Goal: Task Accomplishment & Management: Manage account settings

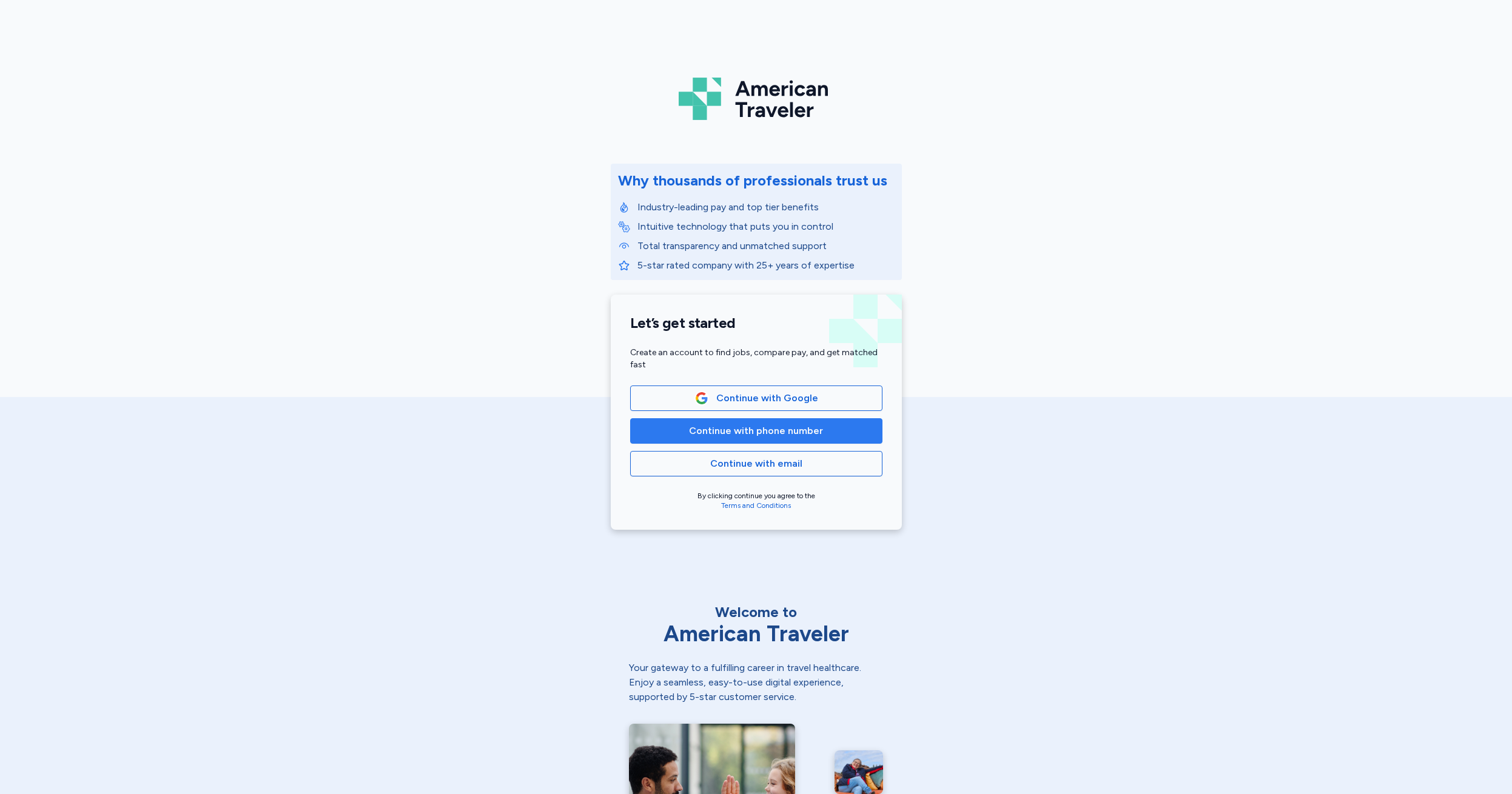
click at [750, 436] on span "Continue with phone number" at bounding box center [755, 431] width 134 height 15
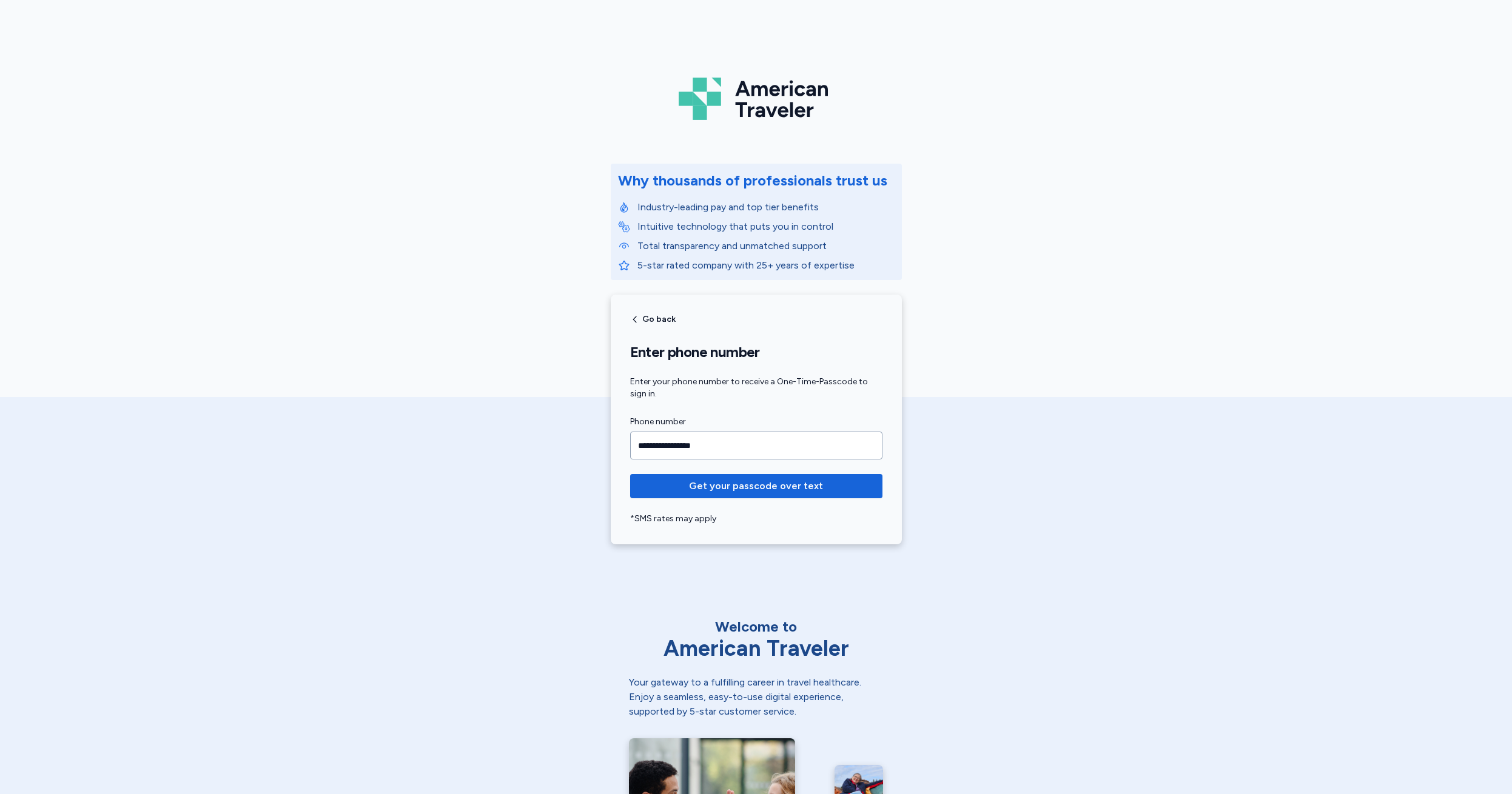
type input "**********"
click at [749, 489] on span "Get your passcode over text" at bounding box center [755, 486] width 134 height 15
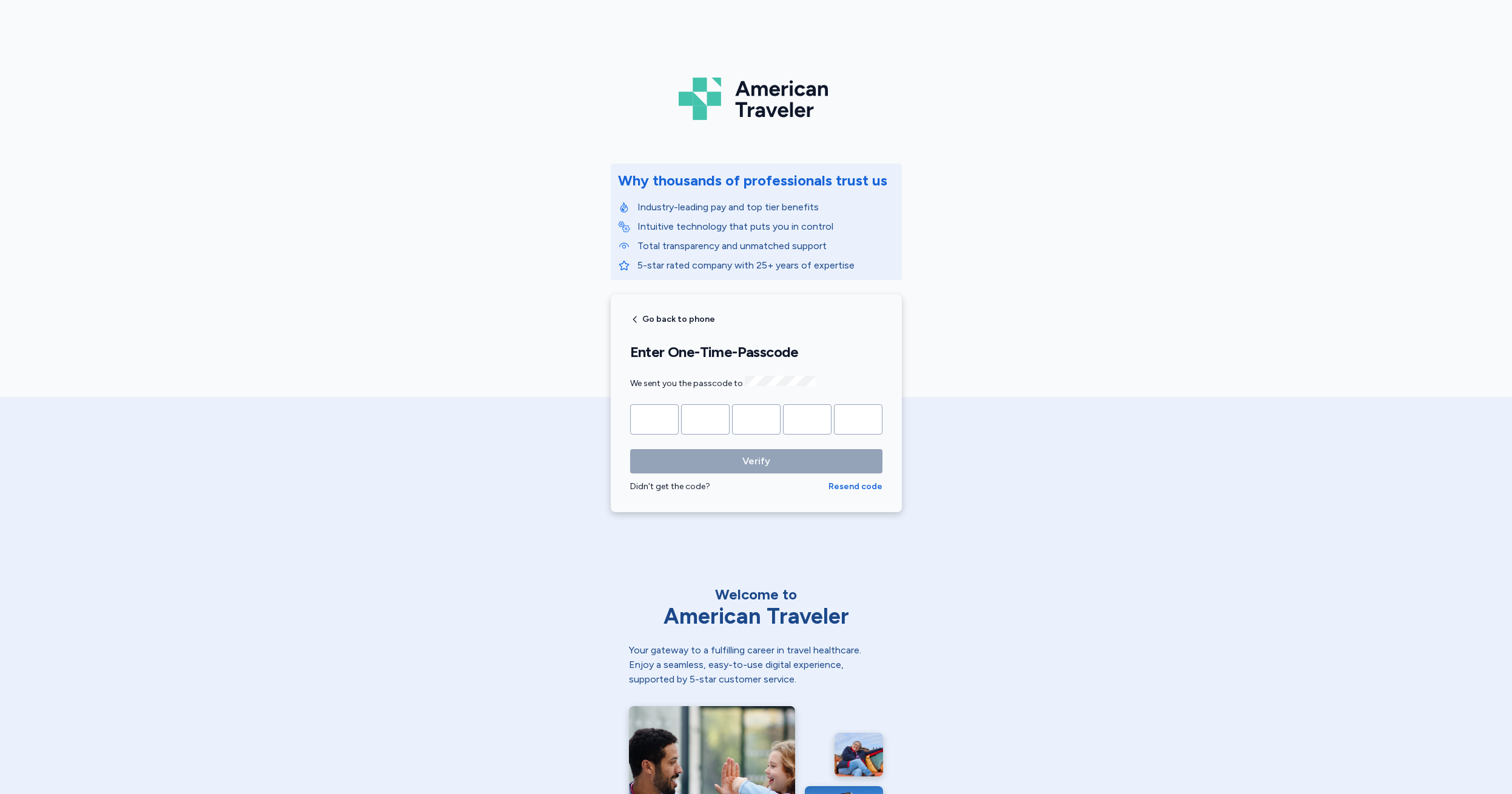
type input "*"
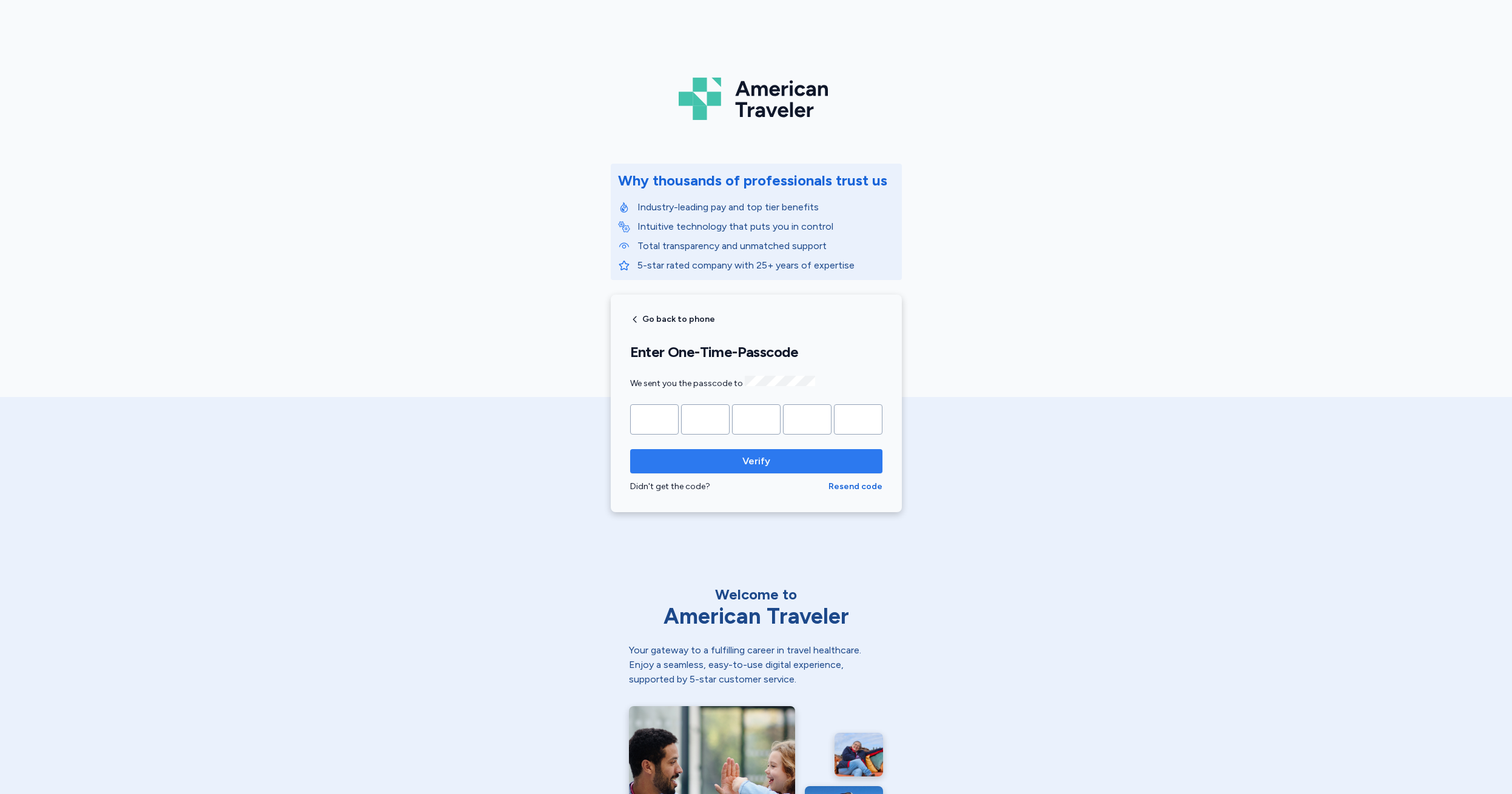
click at [747, 458] on span "Verify" at bounding box center [756, 461] width 28 height 15
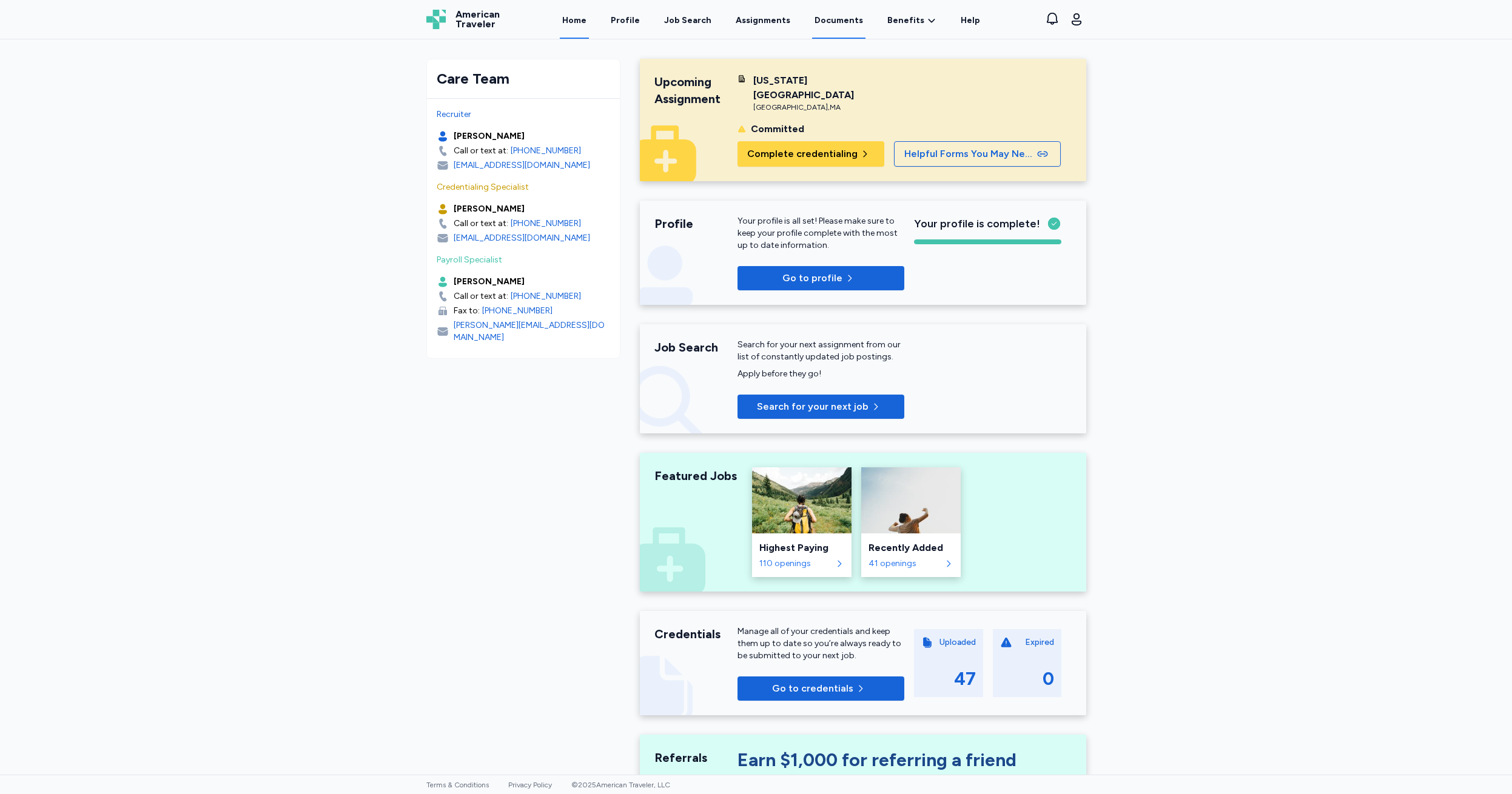
click at [839, 21] on link "Documents" at bounding box center [839, 20] width 53 height 38
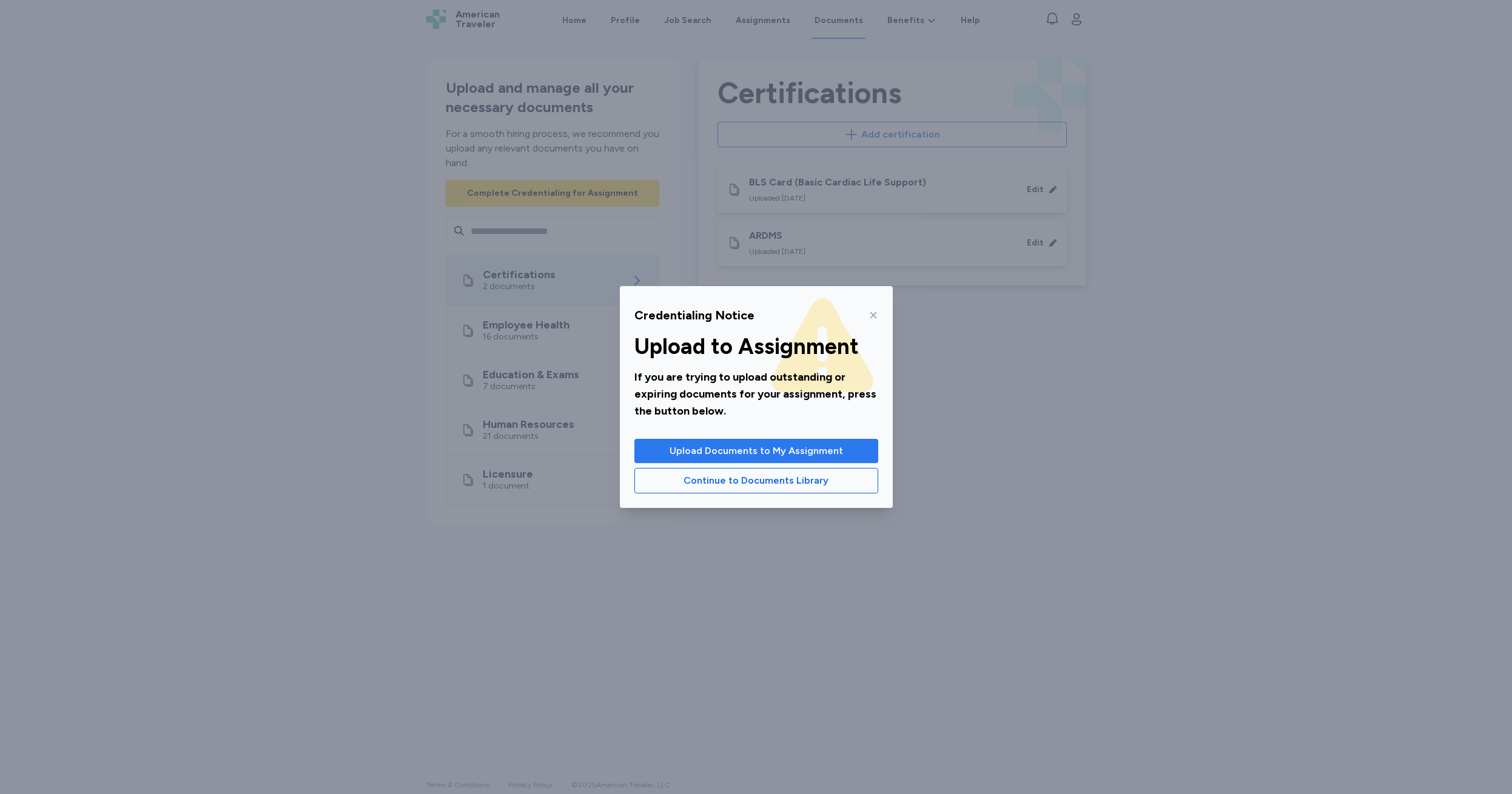
click at [732, 455] on span "Upload Documents to My Assignment" at bounding box center [756, 451] width 173 height 15
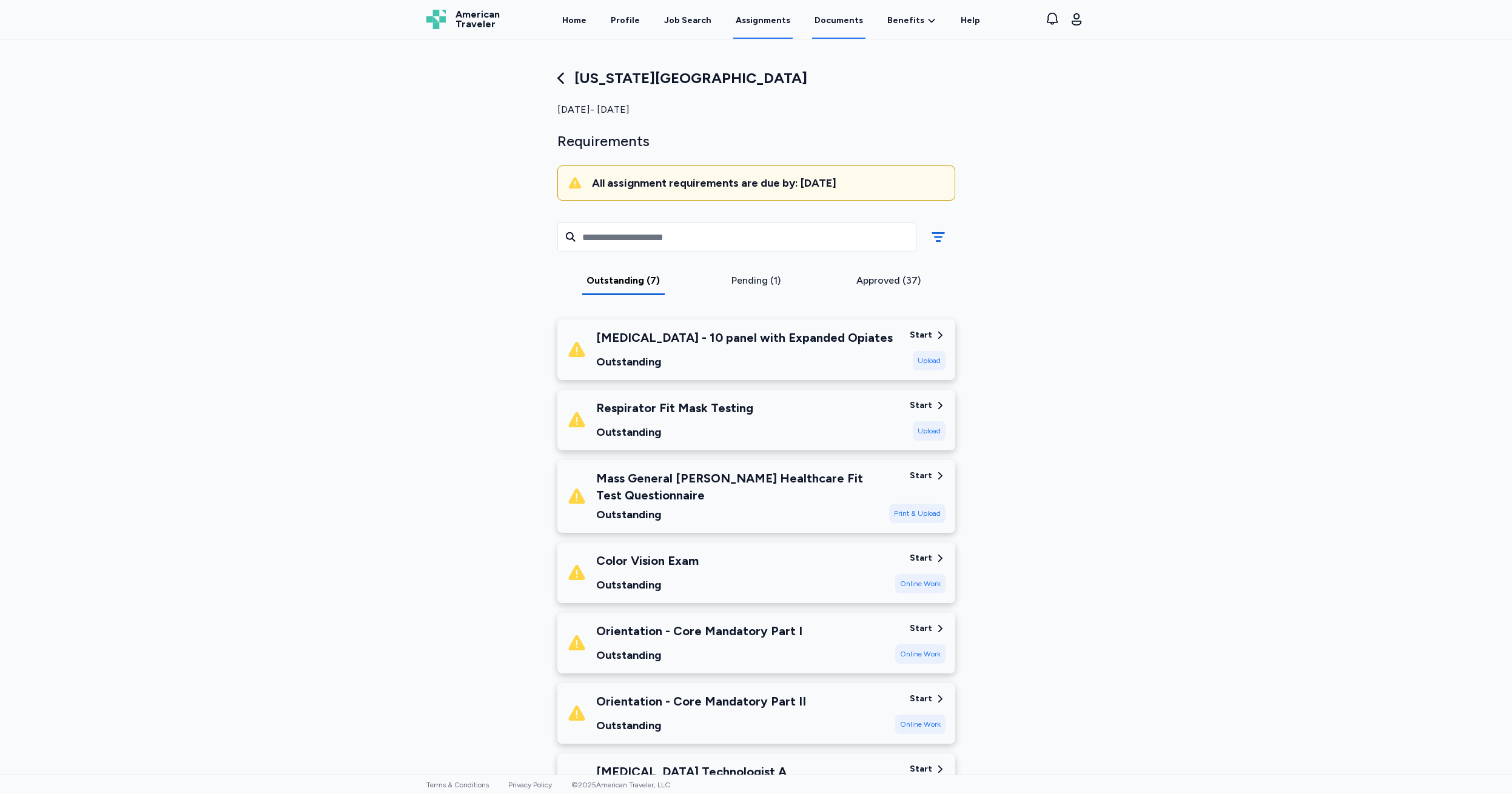
click at [846, 15] on link "Documents" at bounding box center [839, 20] width 53 height 38
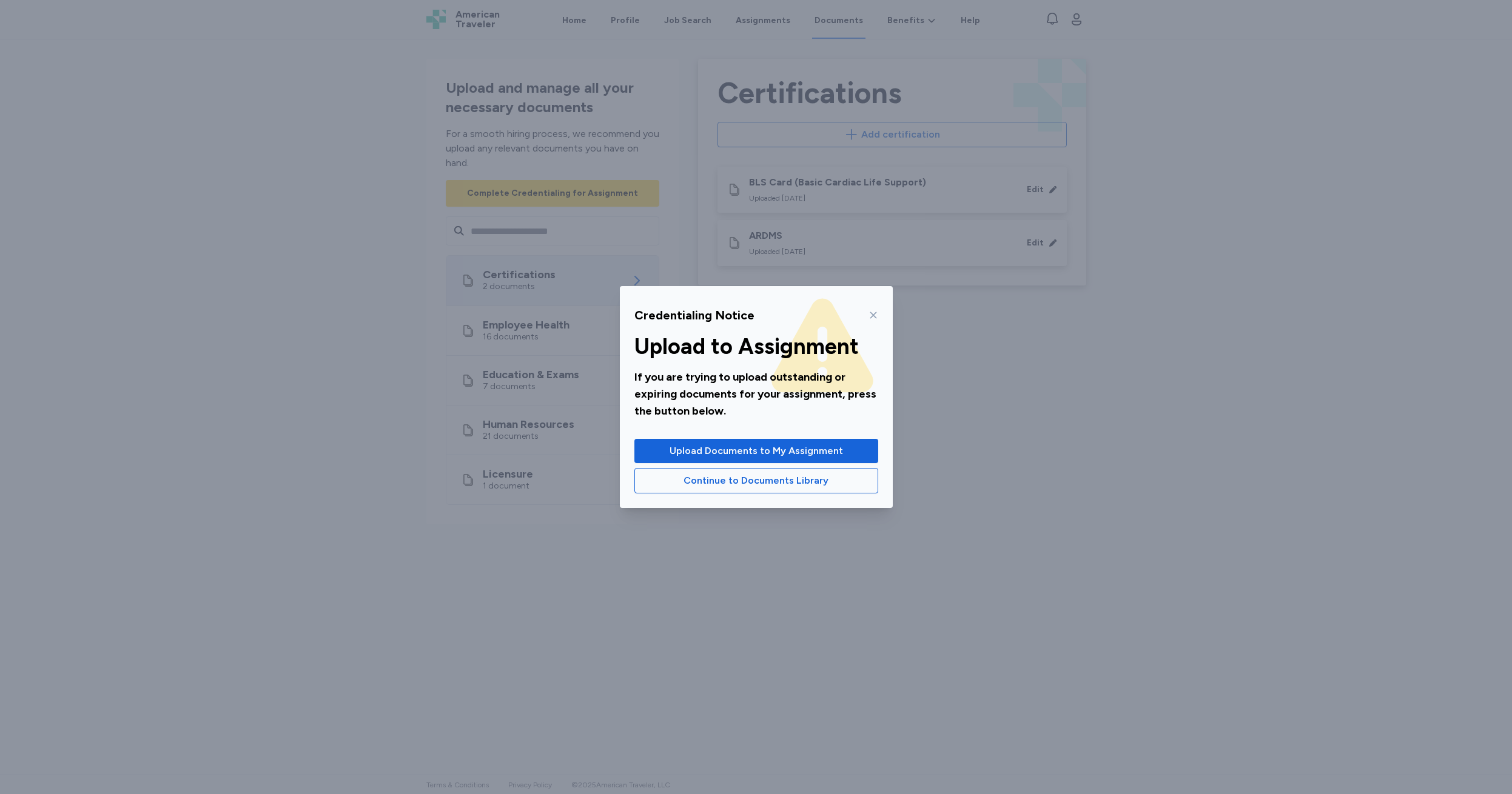
click at [871, 311] on icon at bounding box center [873, 315] width 10 height 10
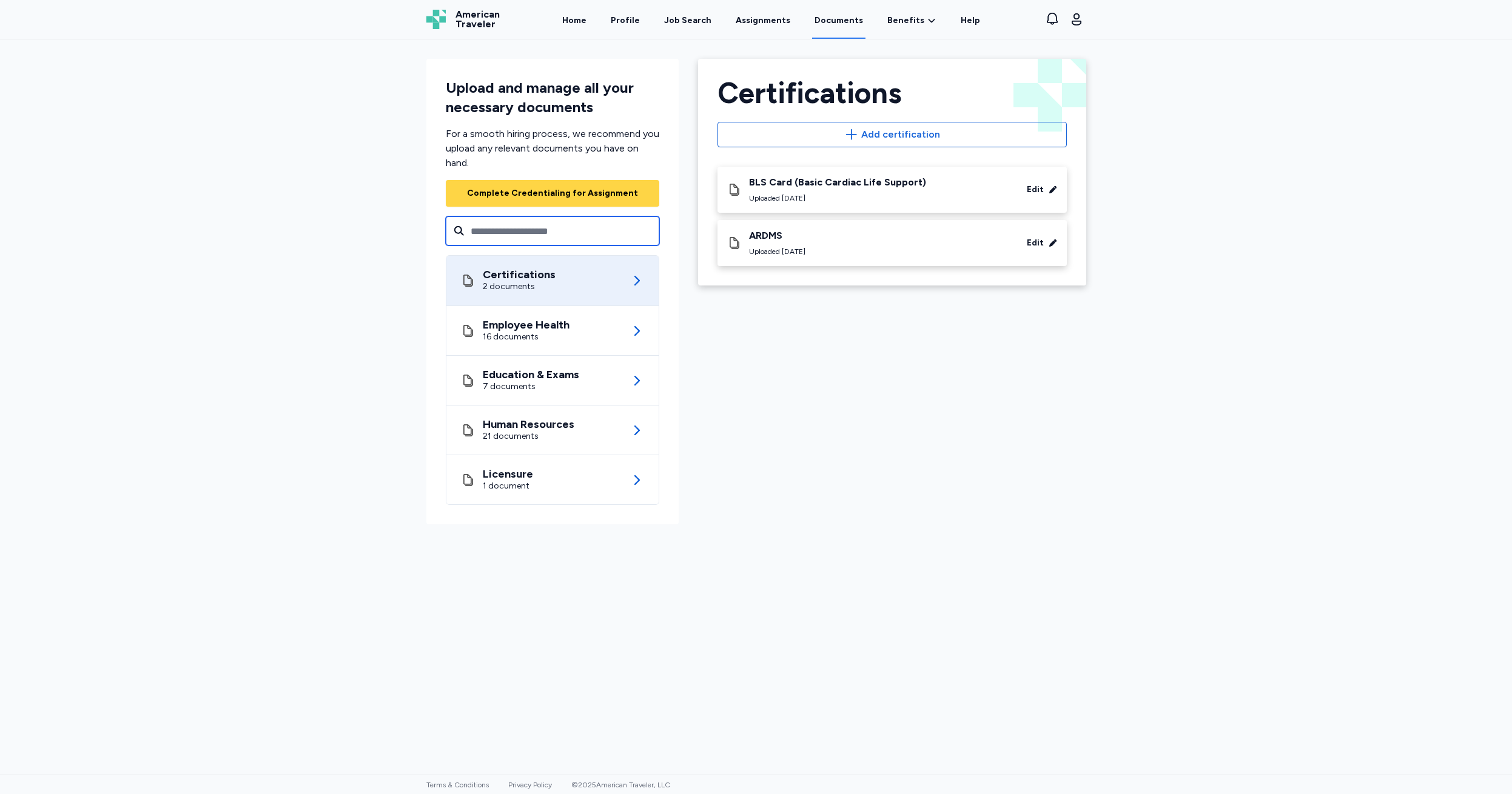
click at [476, 228] on input "text" at bounding box center [553, 231] width 214 height 29
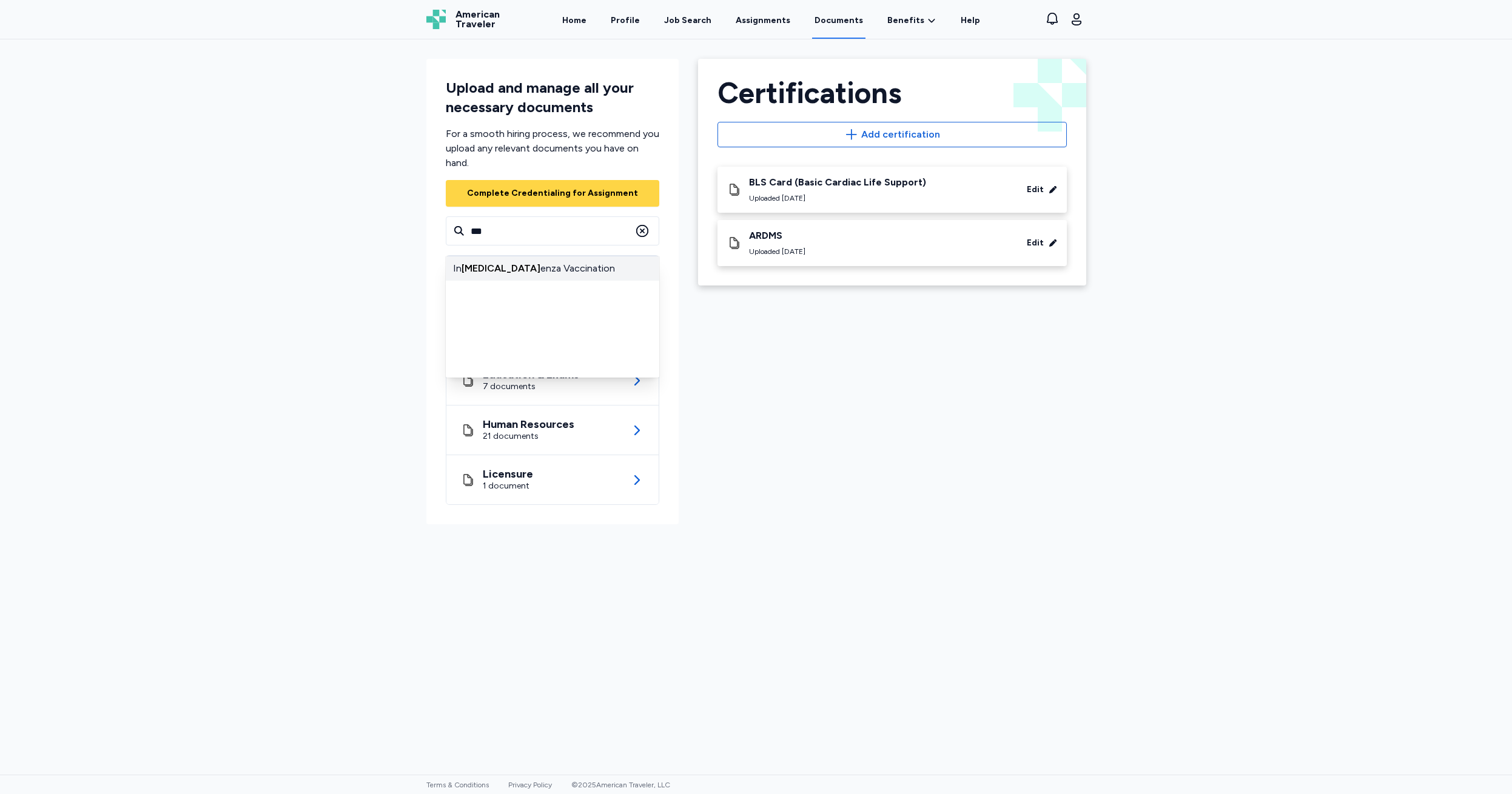
click at [484, 266] on div "In flu enza Vaccination" at bounding box center [553, 268] width 214 height 24
type input "**********"
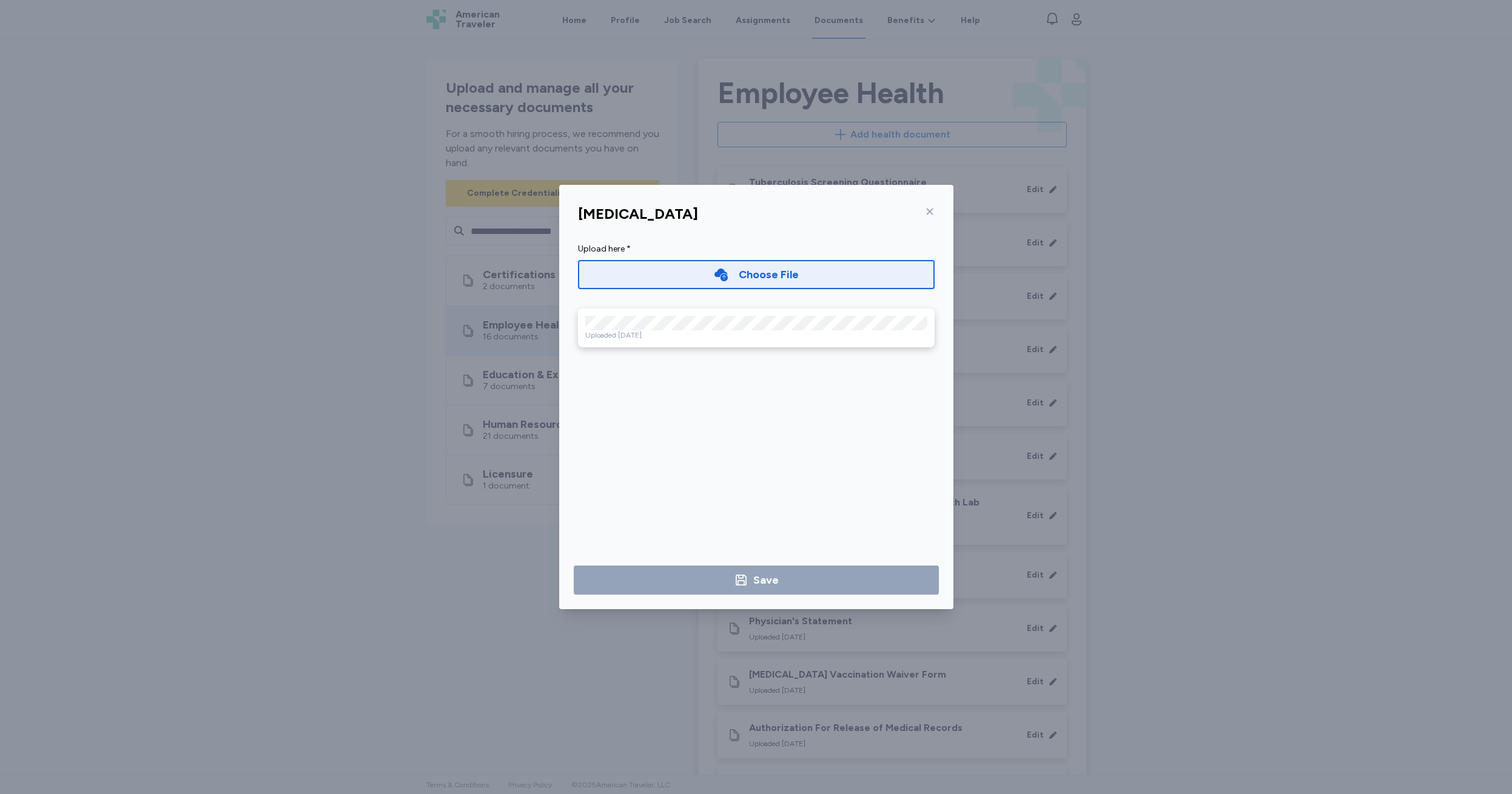
click at [747, 273] on div "Choose File" at bounding box center [768, 274] width 60 height 17
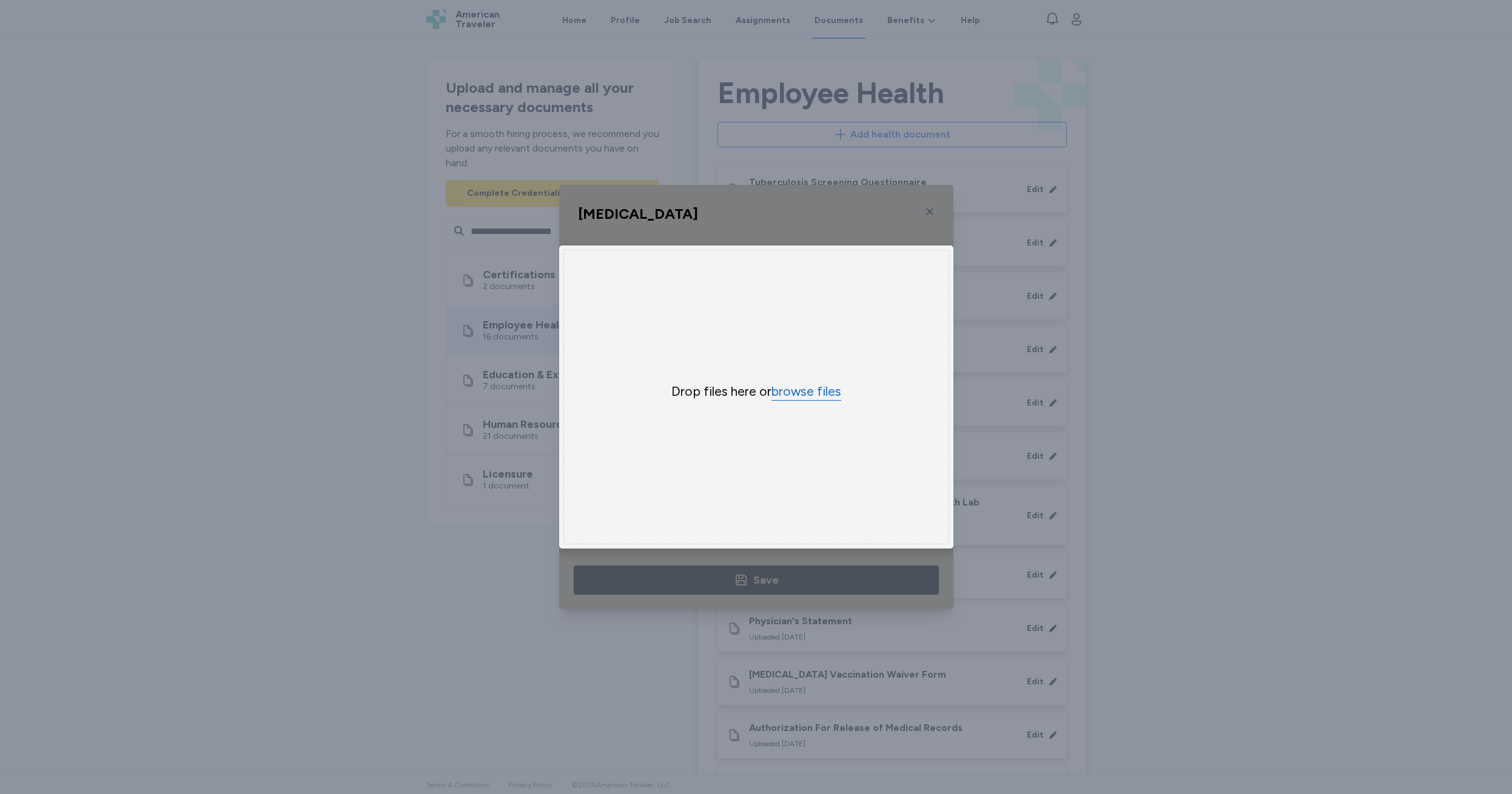
click at [803, 392] on button "browse files" at bounding box center [806, 392] width 70 height 18
click at [806, 392] on button "browse files" at bounding box center [806, 392] width 70 height 18
click at [934, 210] on div "Uppy Dashboard Window (Press escape to close)" at bounding box center [756, 397] width 394 height 424
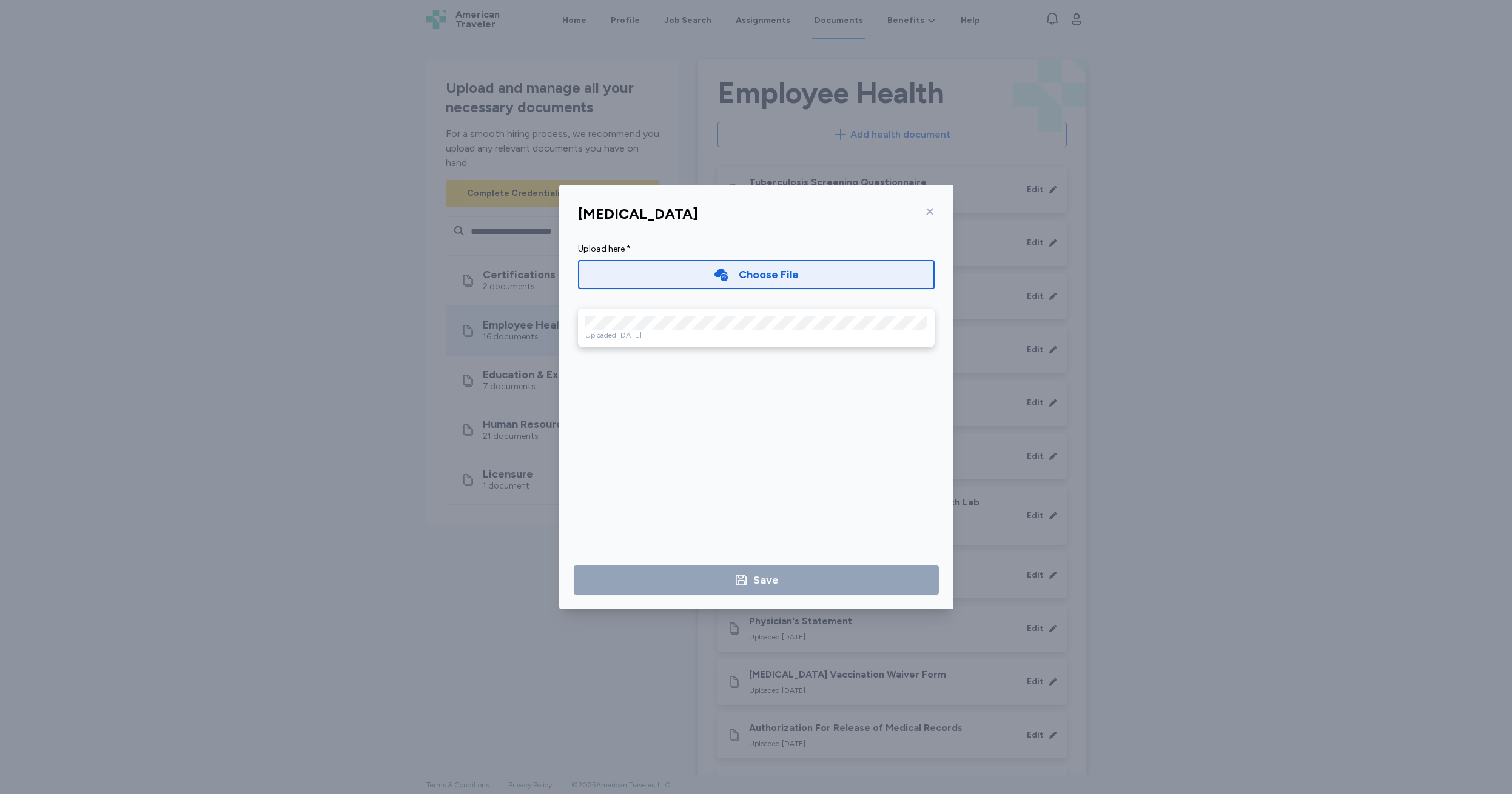
click at [931, 210] on icon at bounding box center [929, 211] width 7 height 7
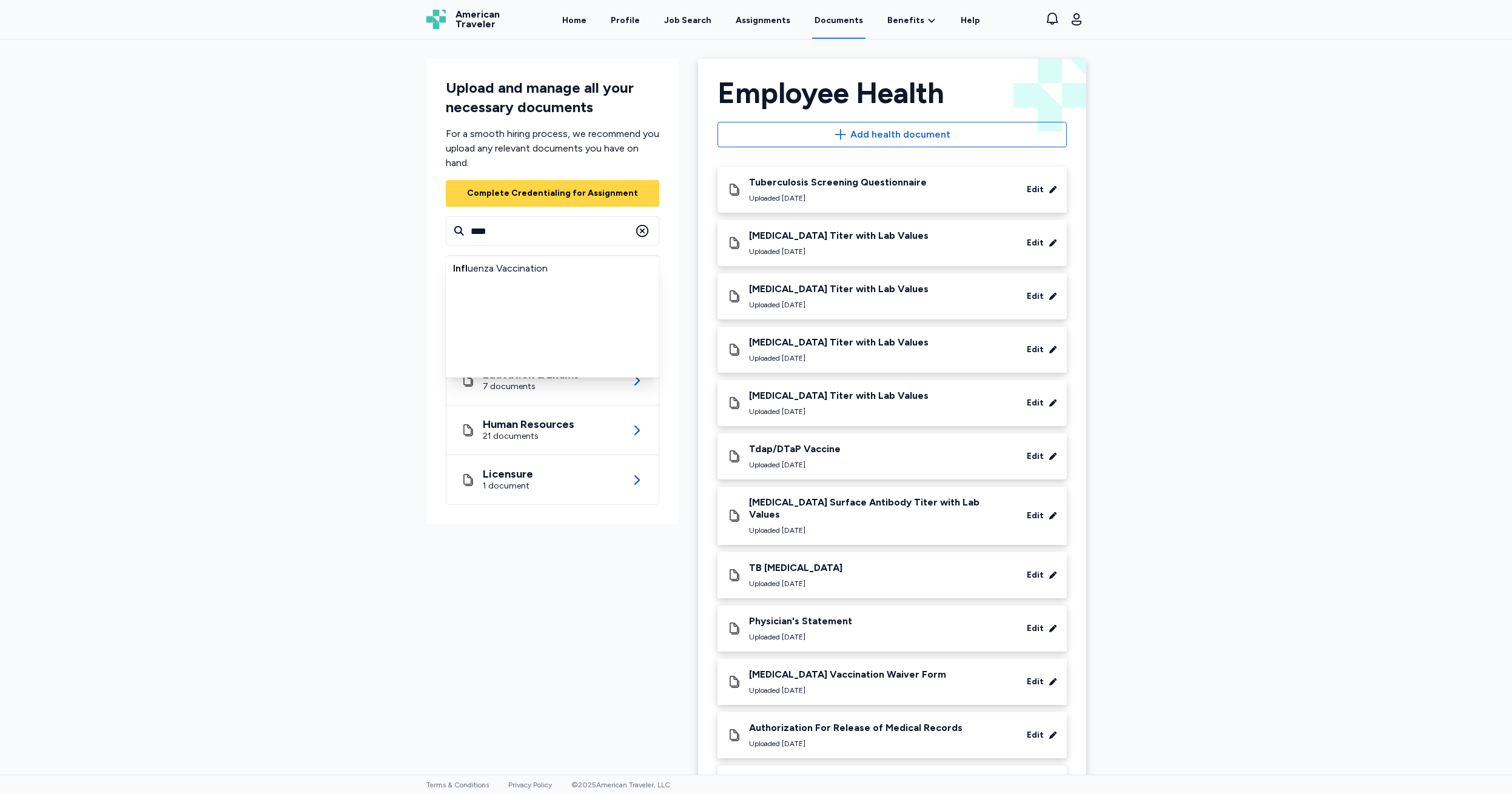
type input "**********"
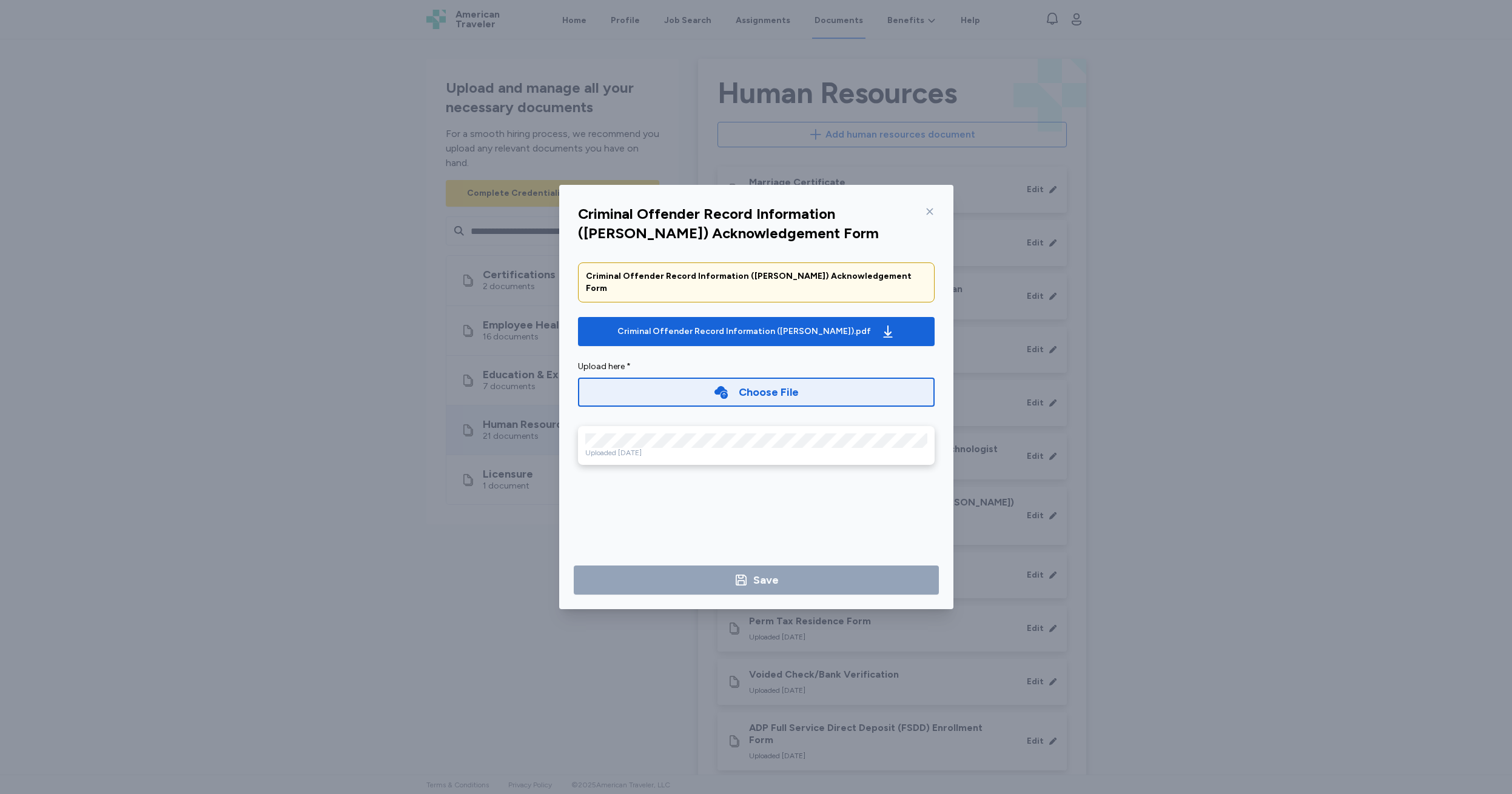
click at [931, 208] on icon at bounding box center [929, 211] width 10 height 10
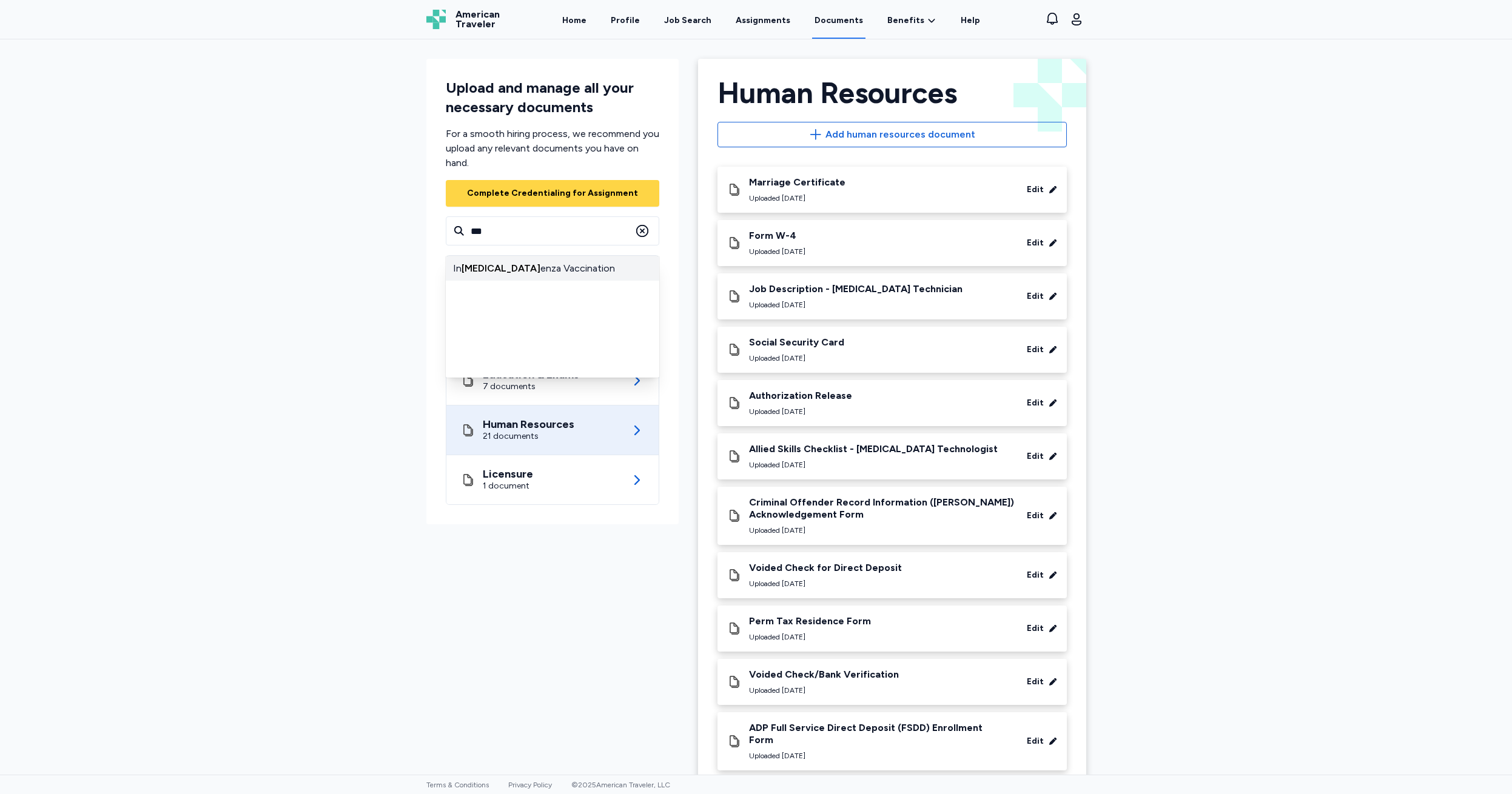
click at [476, 265] on div "In flu enza Vaccination" at bounding box center [553, 268] width 214 height 24
type input "**********"
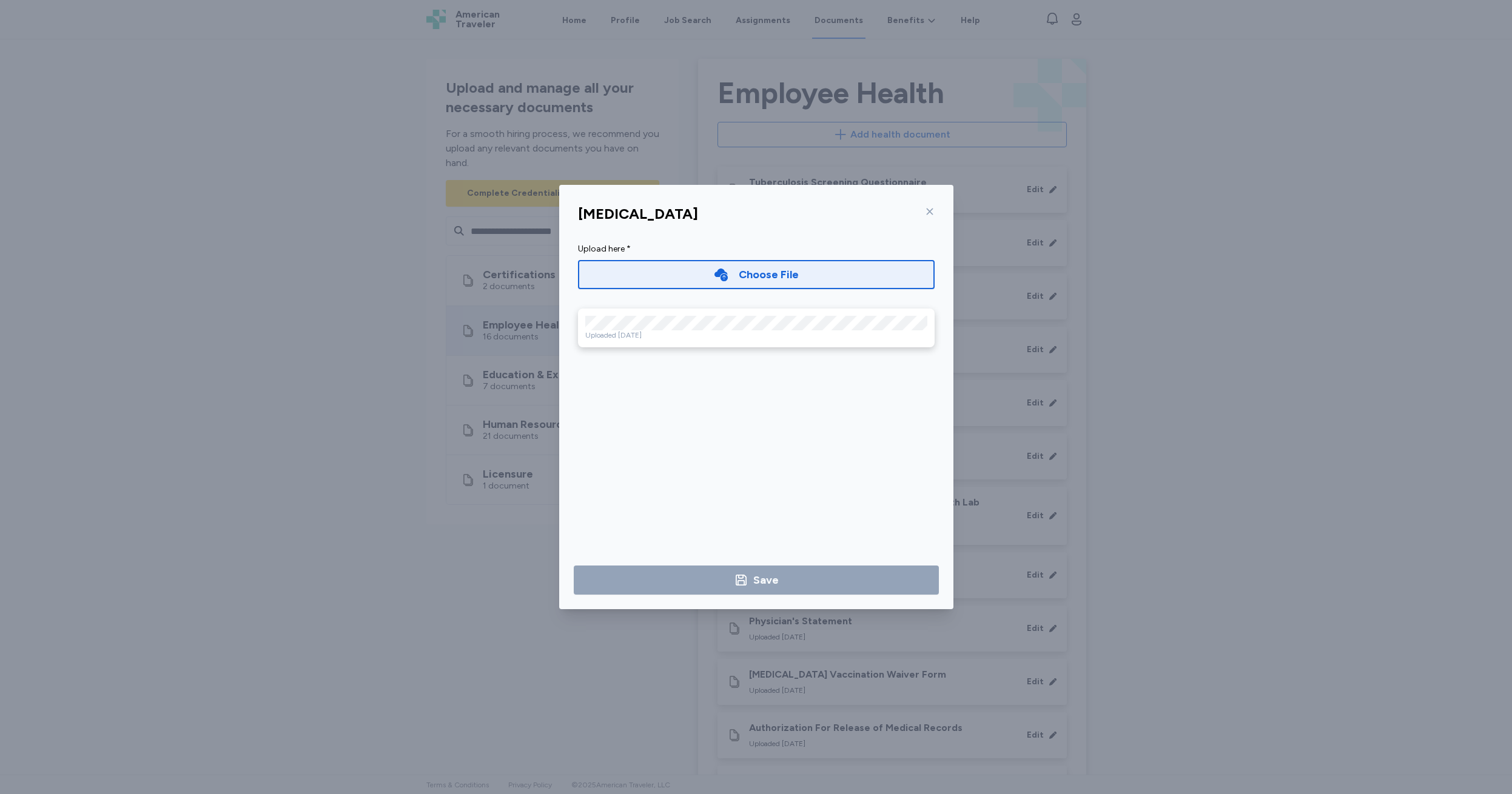
click at [741, 272] on div "Choose File" at bounding box center [768, 274] width 60 height 17
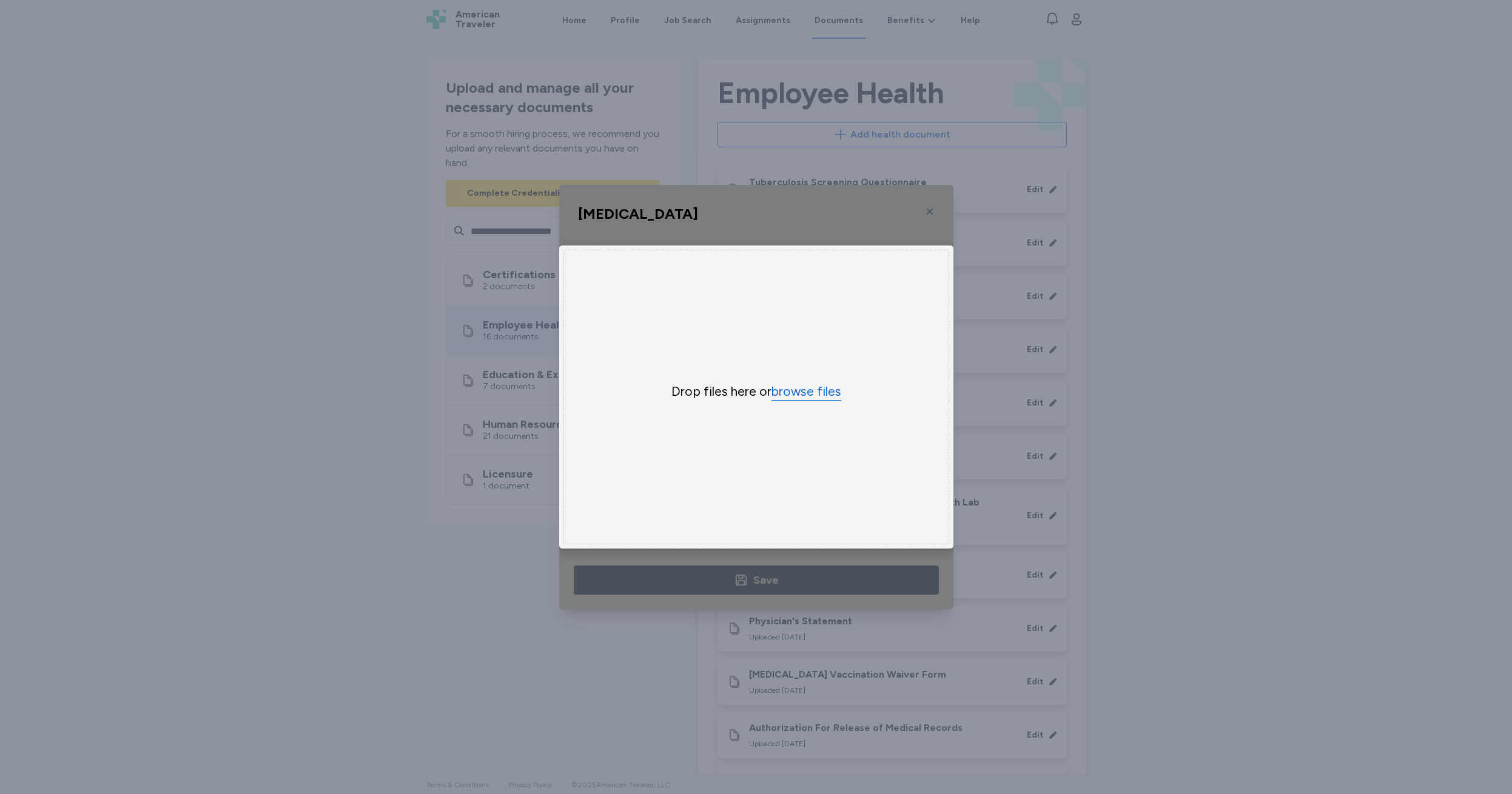
click at [807, 391] on button "browse files" at bounding box center [806, 392] width 70 height 18
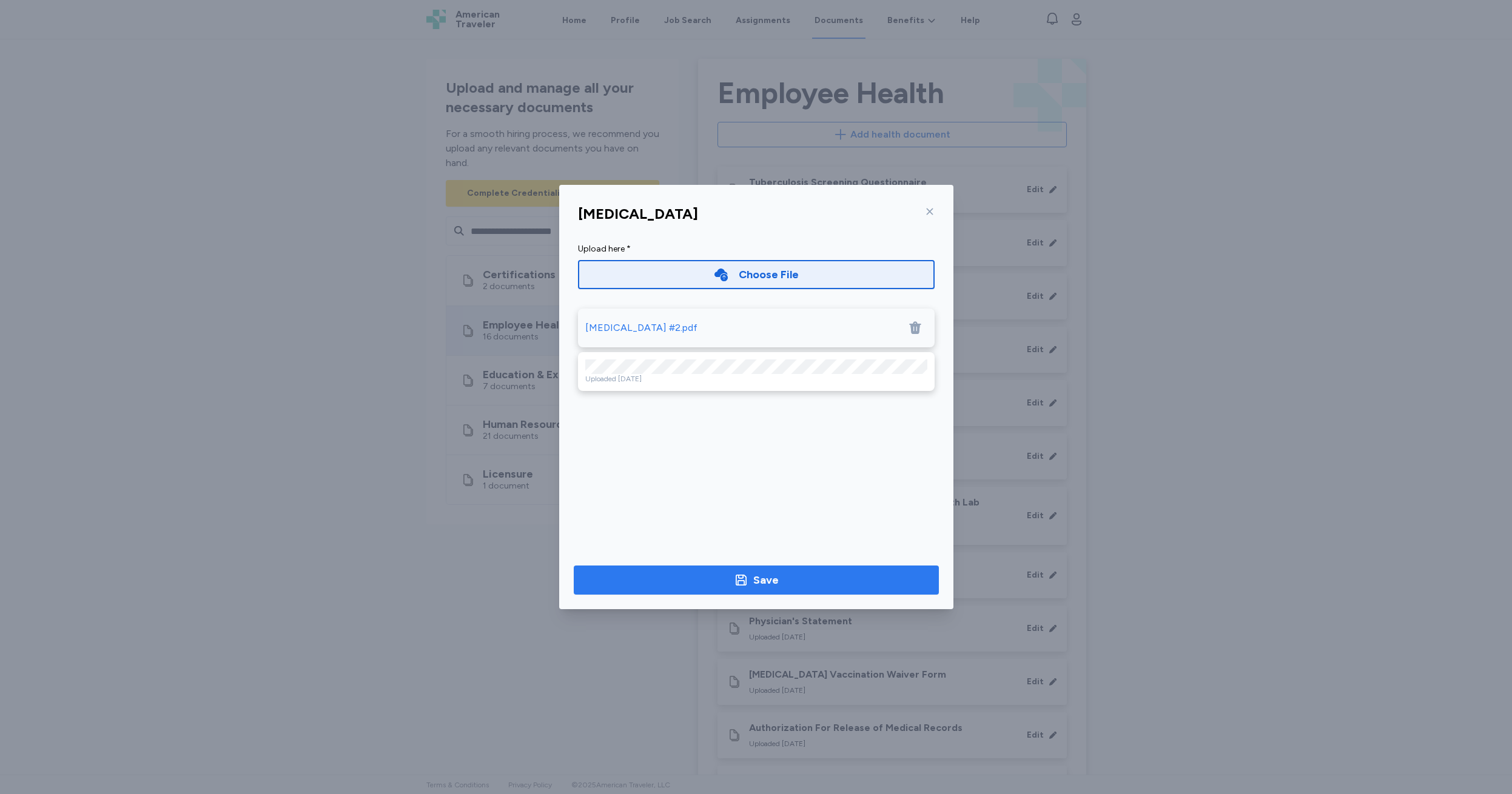
click at [761, 582] on div "Save" at bounding box center [766, 580] width 25 height 17
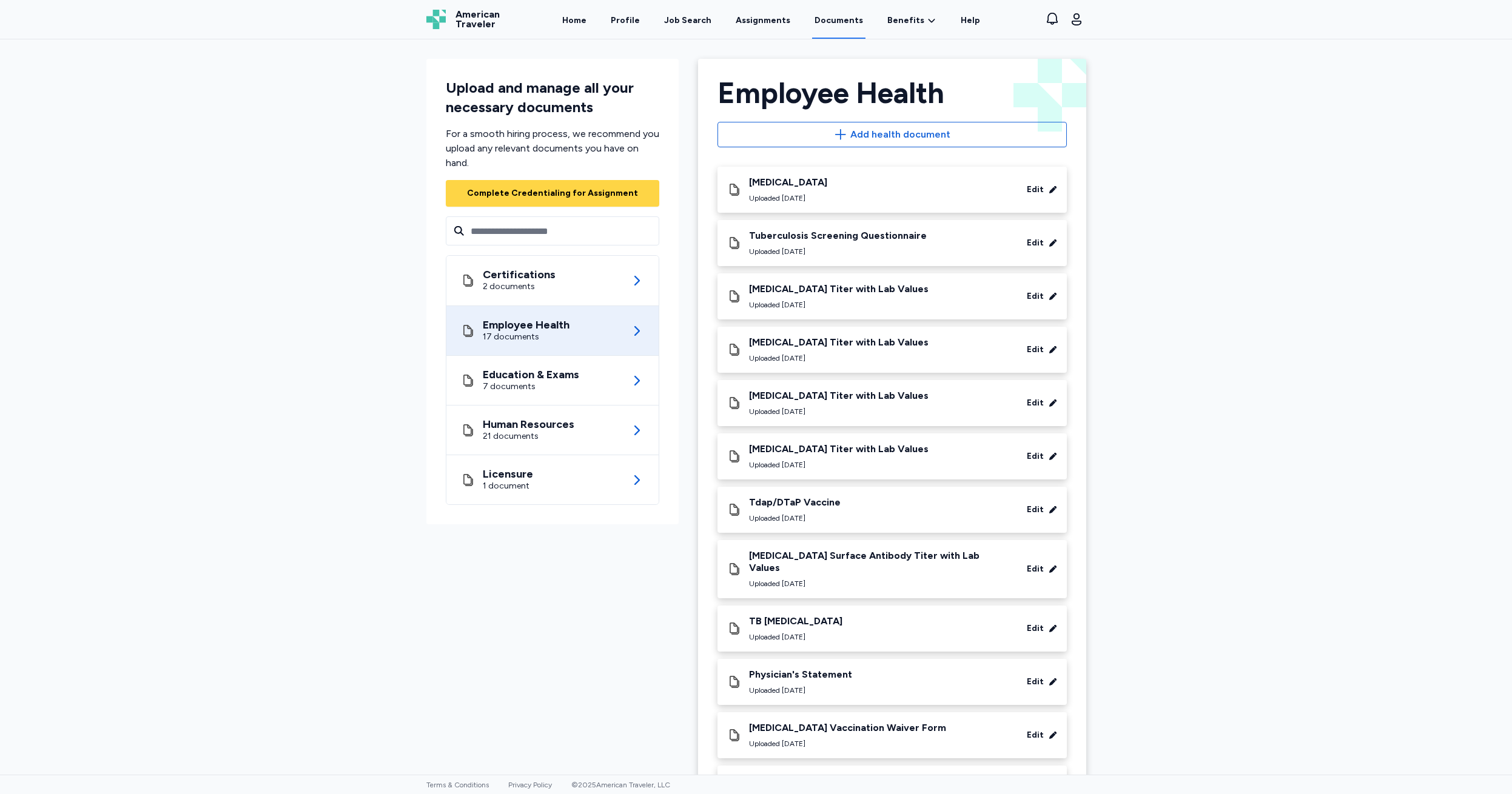
click at [900, 515] on div "Tdap/DTaP Vaccine Uploaded Oct 06, 2025 Edit" at bounding box center [892, 509] width 330 height 27
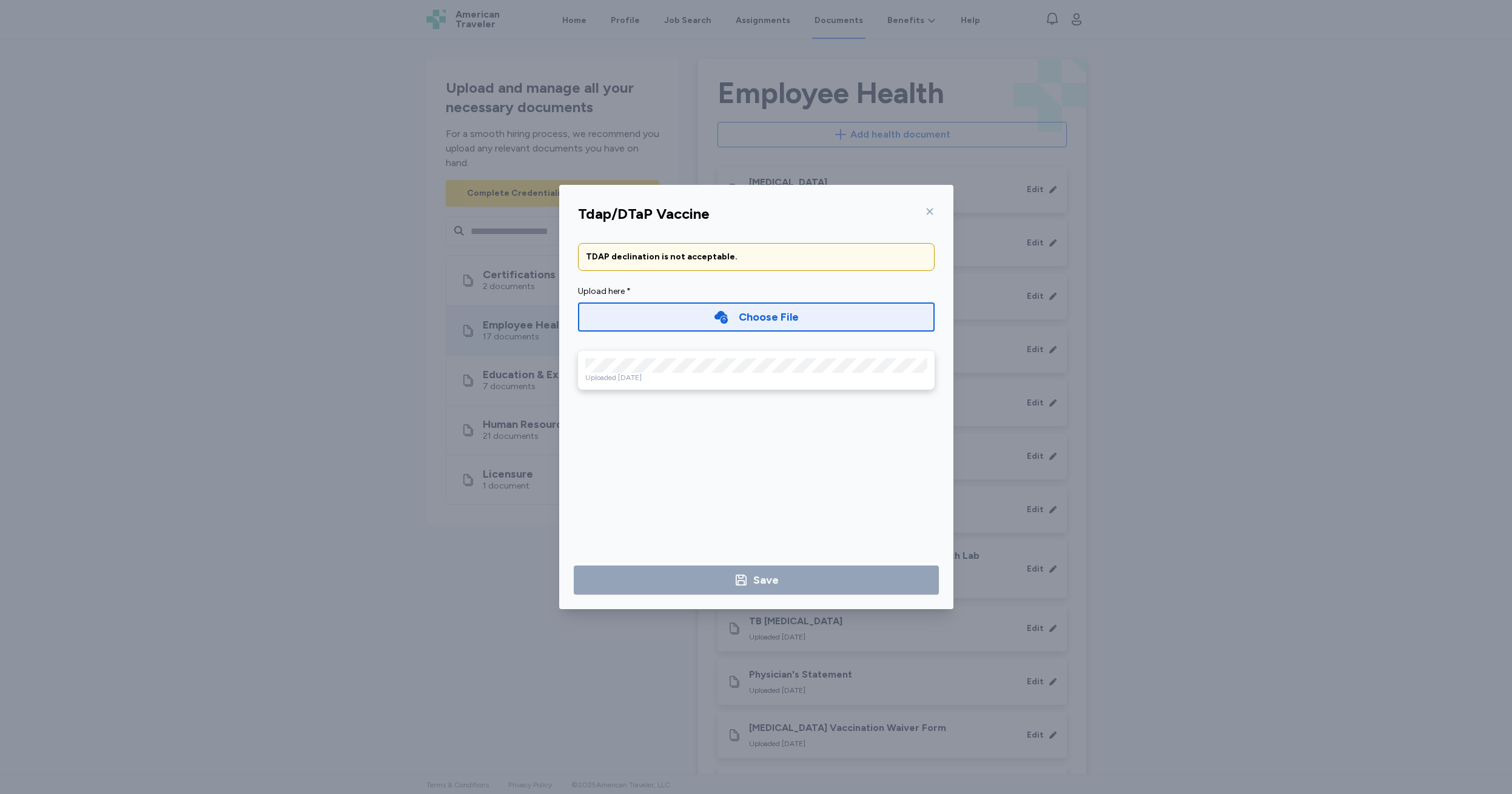
click at [644, 373] on div "Uploaded Oct 06, 2025" at bounding box center [756, 377] width 342 height 10
click at [931, 209] on icon at bounding box center [929, 211] width 10 height 10
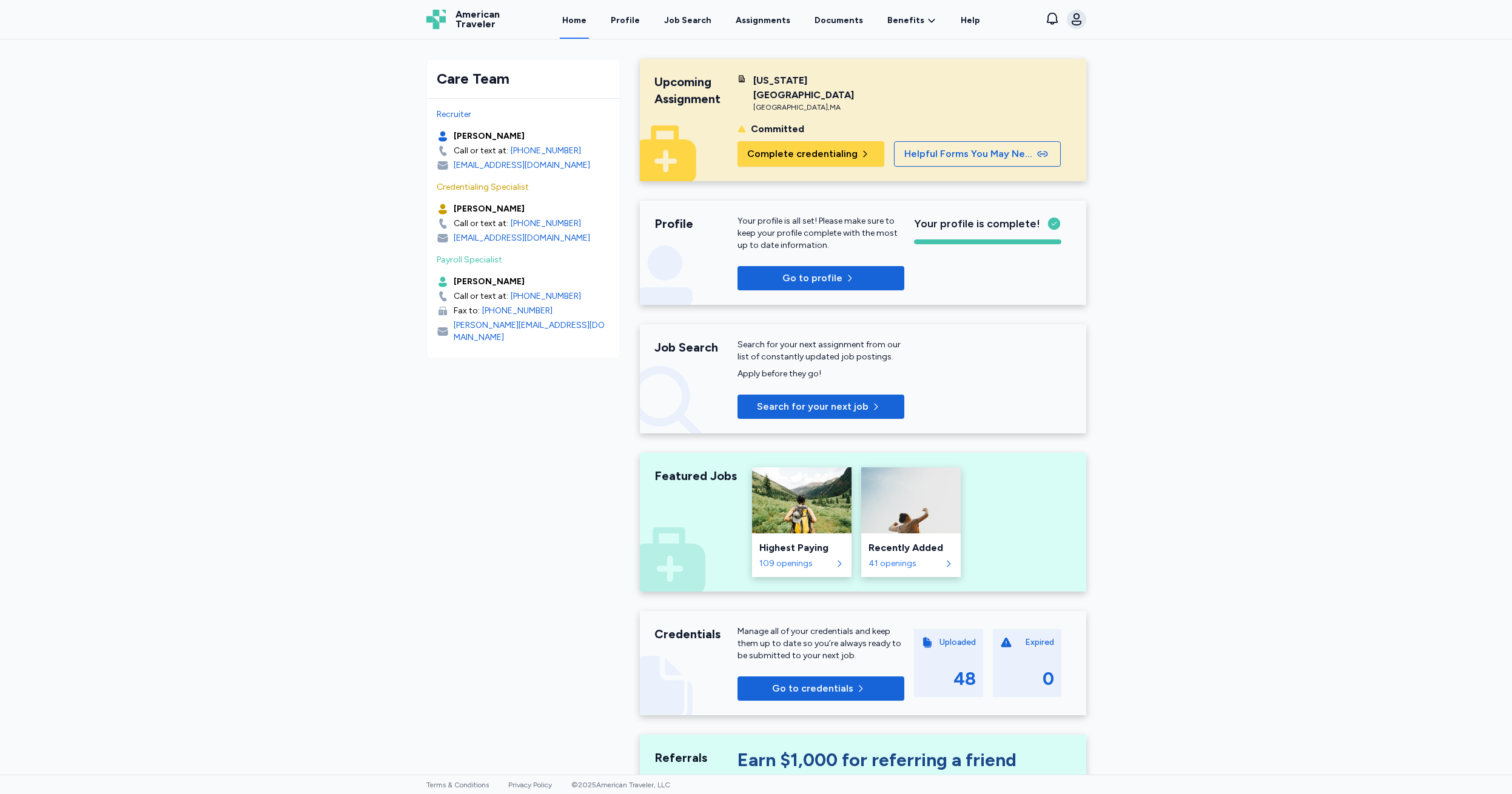
click at [1079, 18] on icon "button" at bounding box center [1076, 19] width 10 height 12
click at [973, 126] on span "Sign out" at bounding box center [979, 126] width 38 height 15
